Goal: Task Accomplishment & Management: Complete application form

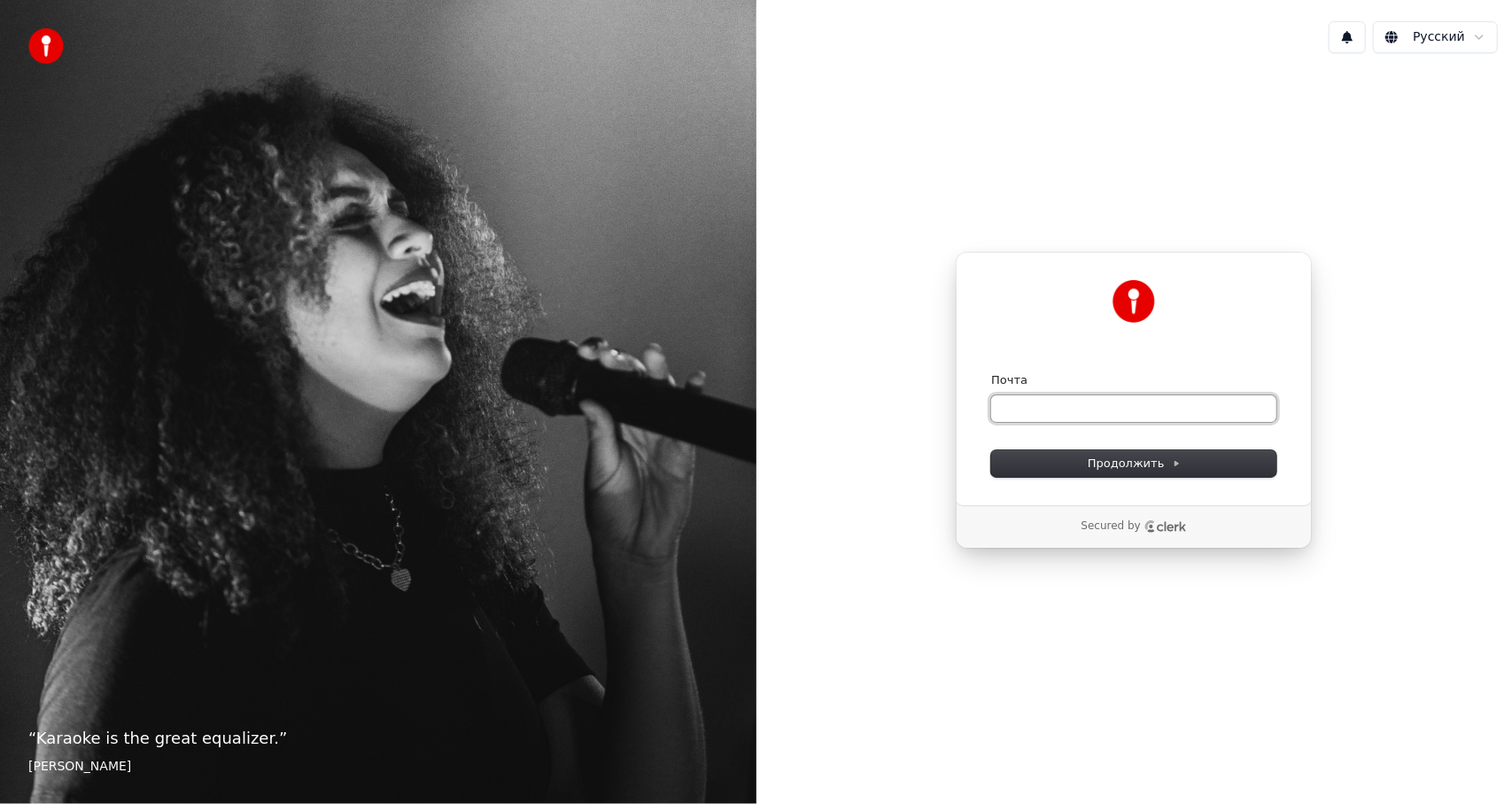
click at [1024, 414] on input "Почта" at bounding box center [1134, 408] width 286 height 27
click at [1043, 448] on form "**********" at bounding box center [1134, 424] width 286 height 105
click at [1047, 464] on button "Продолжить" at bounding box center [1134, 463] width 286 height 27
type input "**********"
